Goal: Navigation & Orientation: Find specific page/section

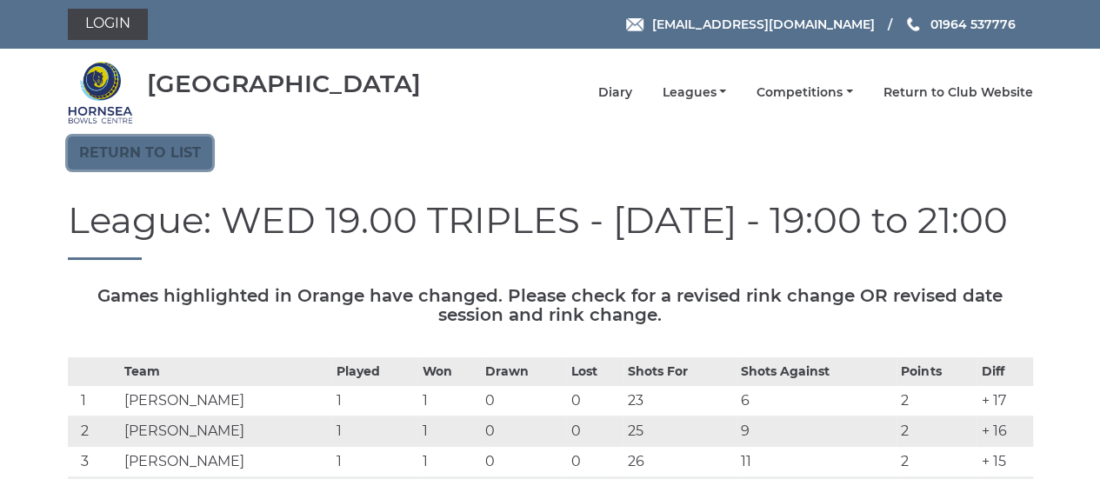
click at [156, 156] on link "Return to list" at bounding box center [140, 152] width 144 height 33
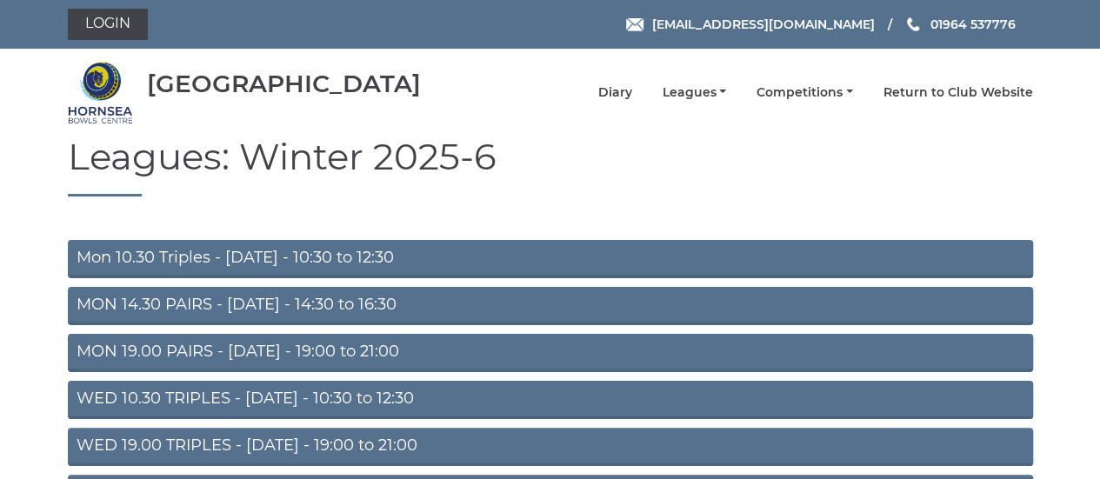
click at [313, 355] on link "MON 19.00 PAIRS - [DATE] - 19:00 to 21:00" at bounding box center [550, 353] width 965 height 38
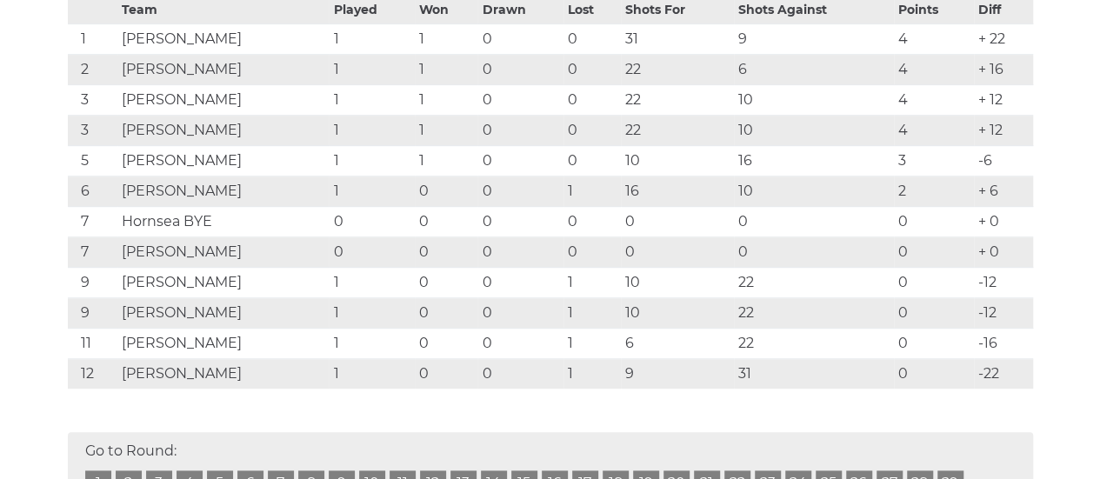
scroll to position [363, 0]
